Goal: Information Seeking & Learning: Find specific fact

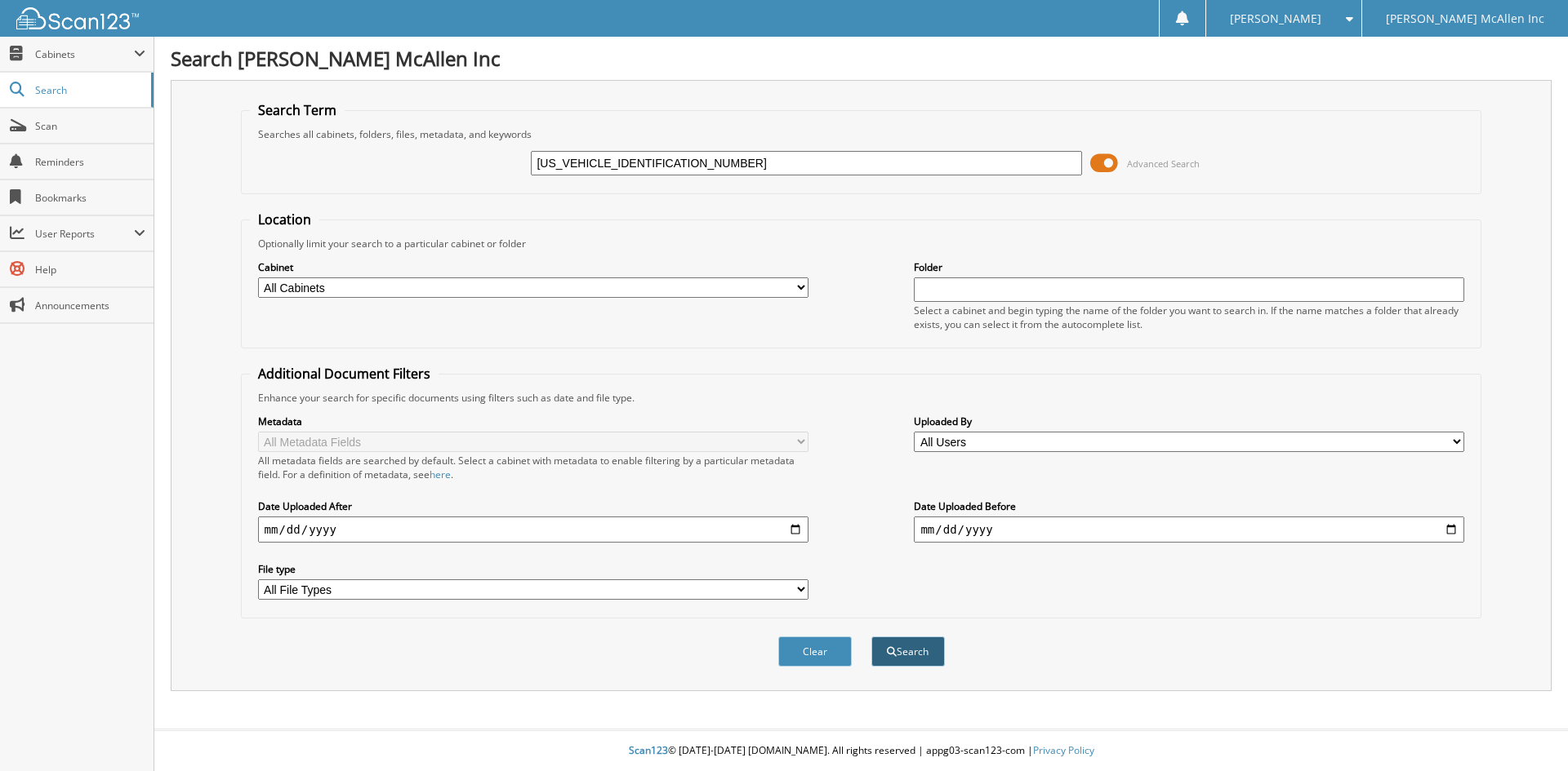
type input "[US_VEHICLE_IDENTIFICATION_NUMBER]"
click at [913, 642] on button "Search" at bounding box center [908, 652] width 73 height 30
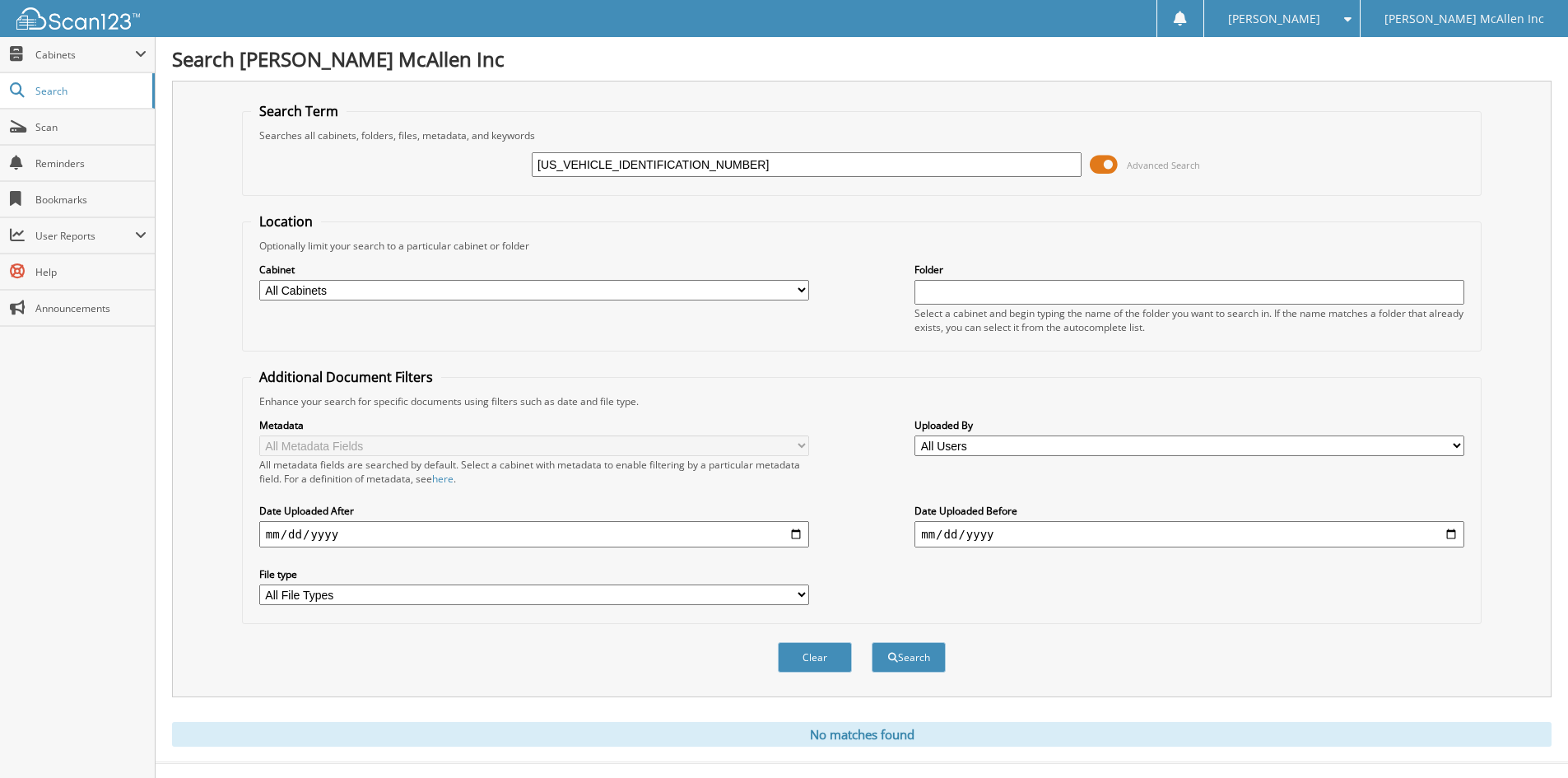
drag, startPoint x: 593, startPoint y: 162, endPoint x: 429, endPoint y: 156, distance: 164.1
click at [433, 168] on div "3FA6P0K97ER235364 Advanced Search" at bounding box center [861, 164] width 1221 height 45
type input "7ER235364"
click at [872, 642] on button "Search" at bounding box center [909, 658] width 74 height 30
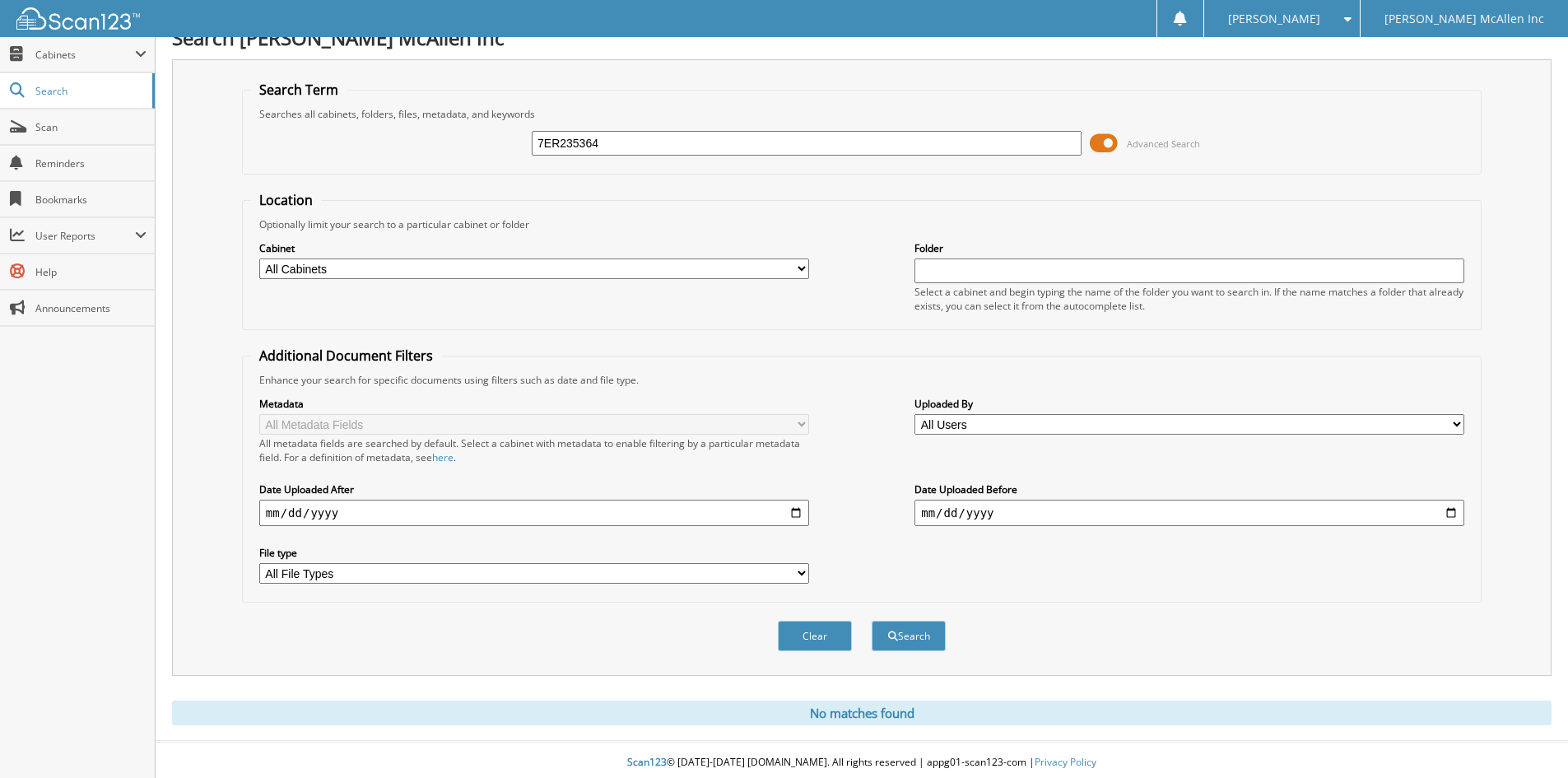
scroll to position [27, 0]
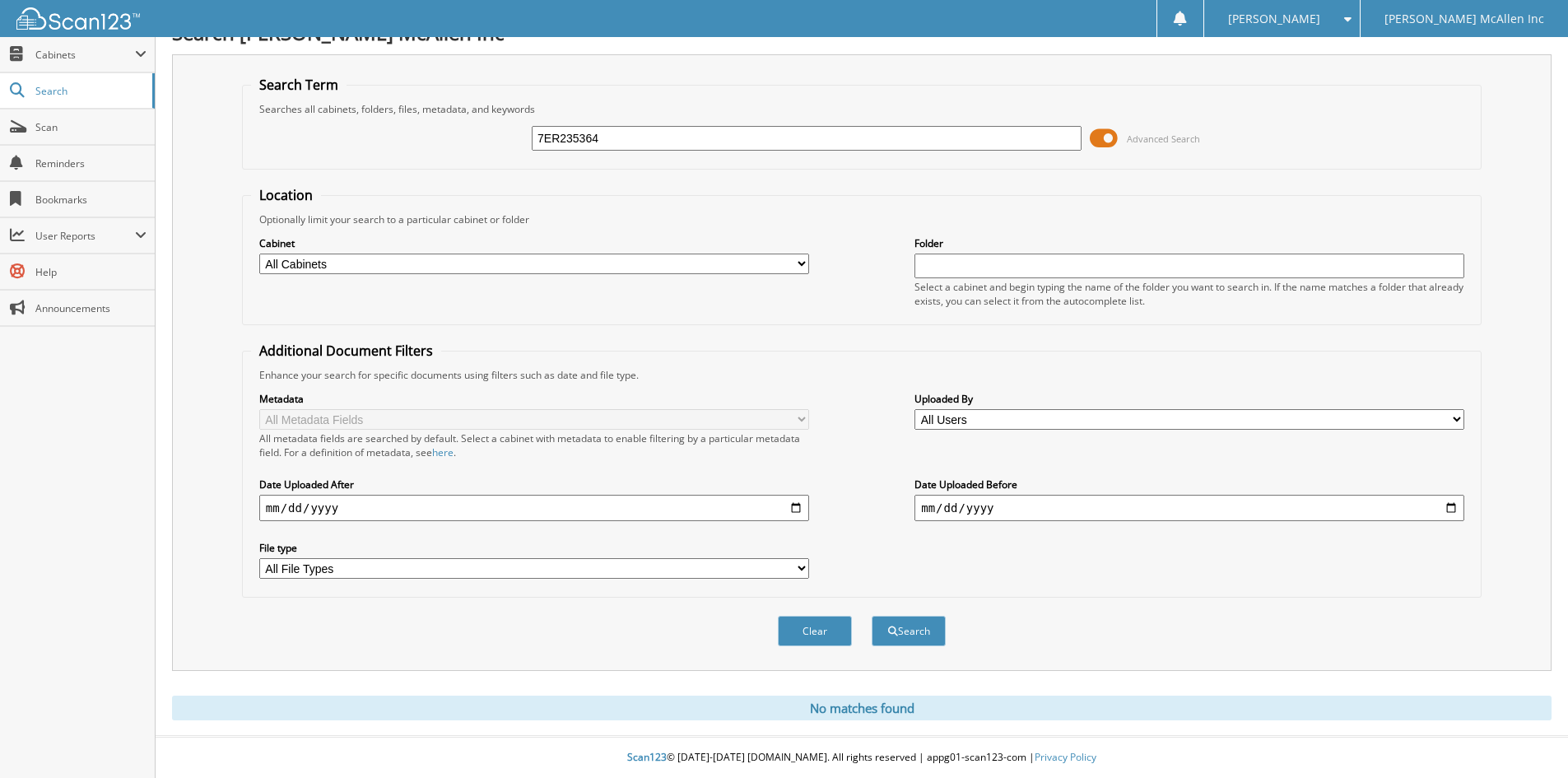
click at [542, 136] on input "7ER235364" at bounding box center [806, 138] width 550 height 24
type input "ER235364"
click at [872, 616] on button "Search" at bounding box center [909, 631] width 74 height 30
